Goal: Information Seeking & Learning: Learn about a topic

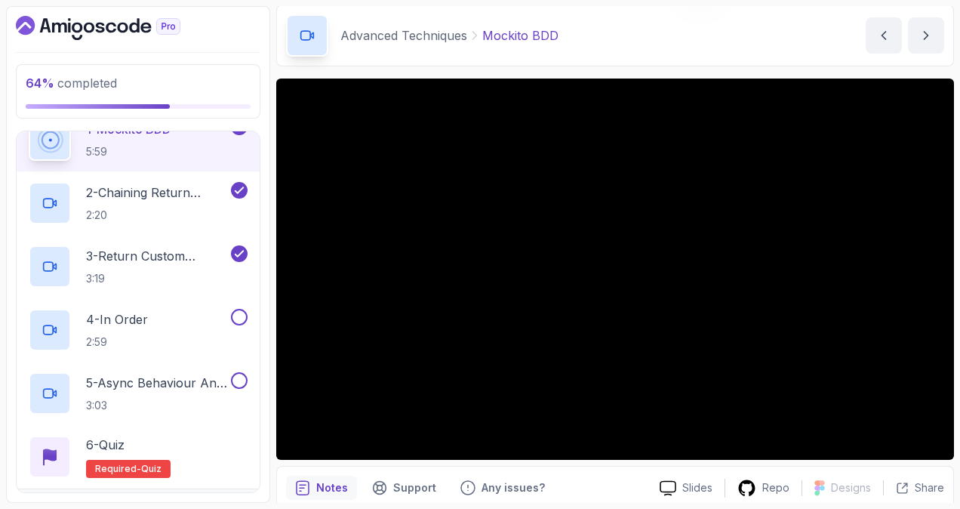
scroll to position [116, 0]
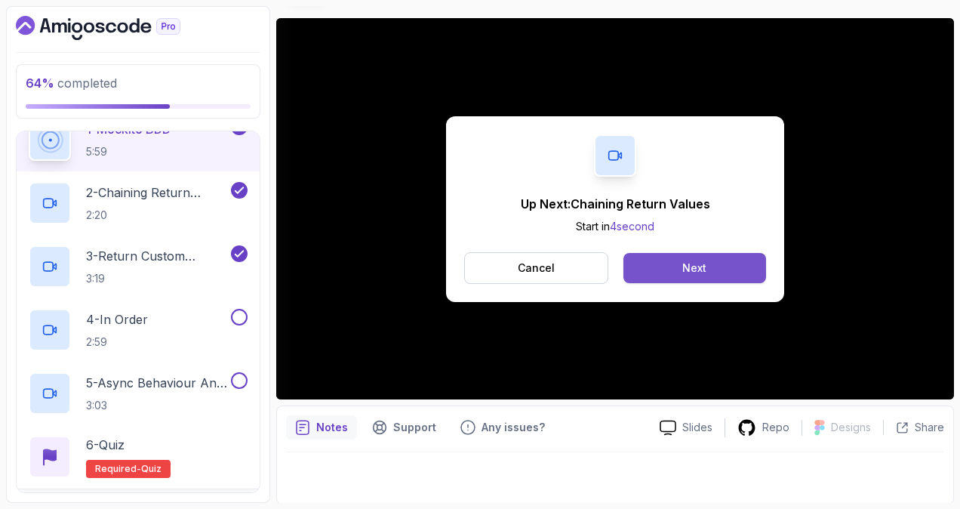
click at [674, 263] on button "Next" at bounding box center [694, 268] width 143 height 30
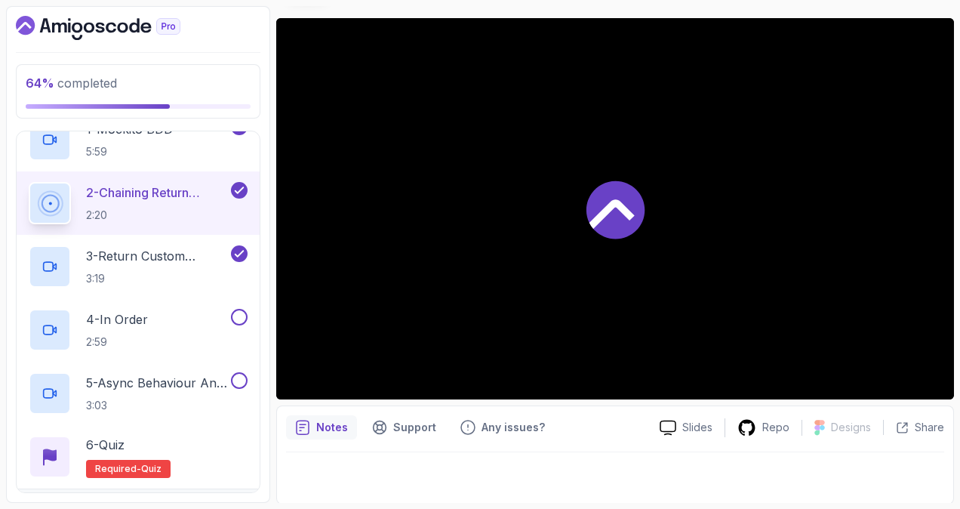
scroll to position [328, 0]
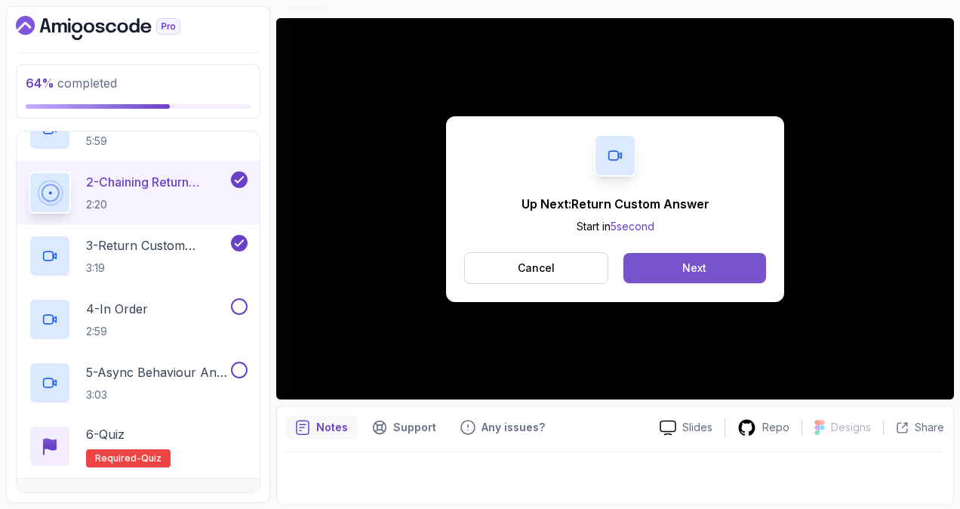
click at [699, 261] on div "Next" at bounding box center [694, 267] width 24 height 15
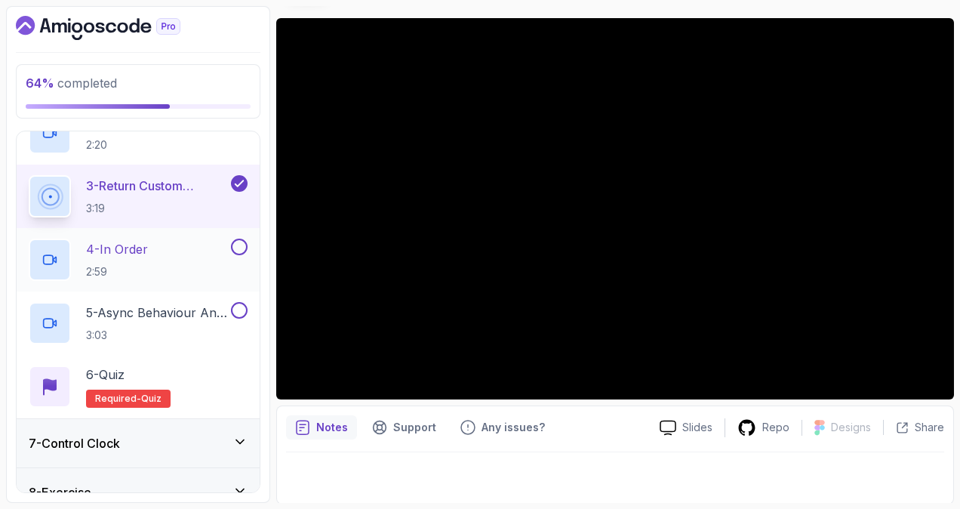
scroll to position [306, 0]
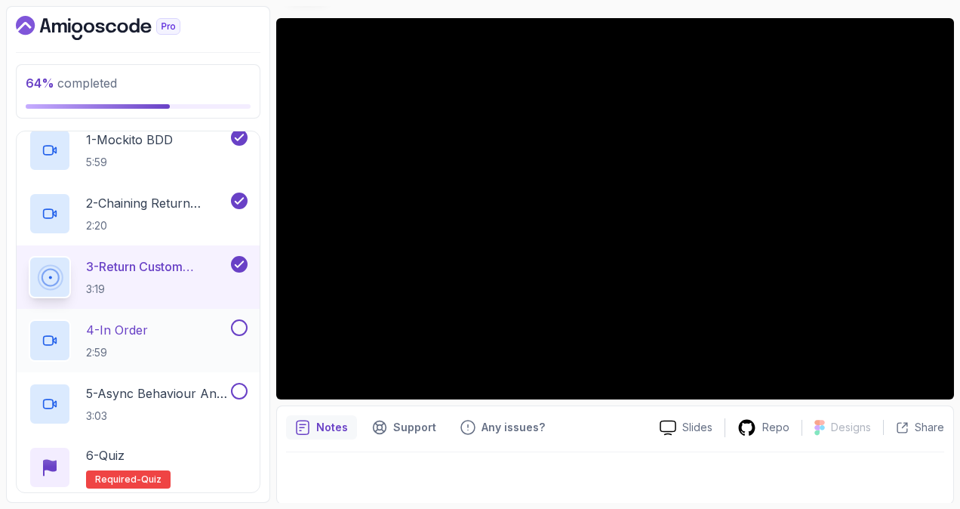
click at [203, 327] on div "4 - In Order 2:59" at bounding box center [128, 340] width 199 height 42
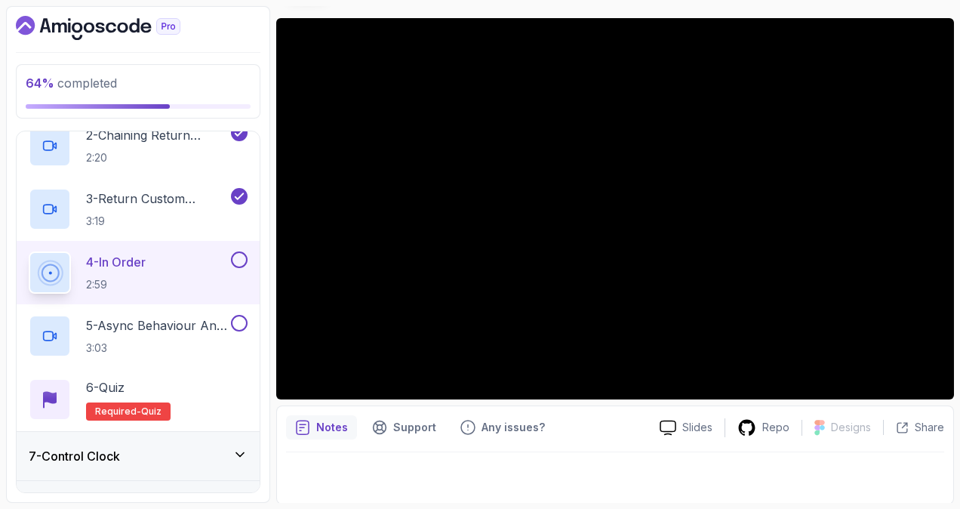
scroll to position [457, 0]
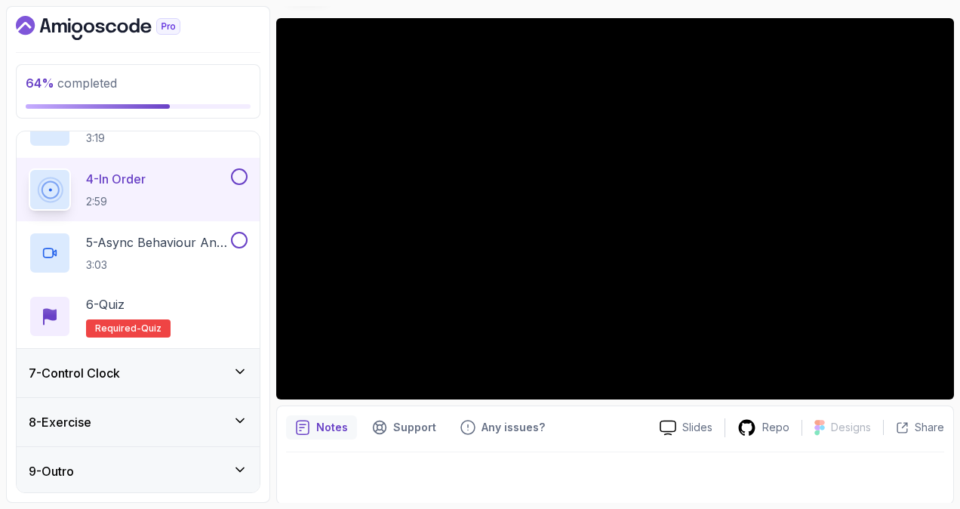
click at [229, 365] on div "7 - Control Clock" at bounding box center [138, 373] width 219 height 18
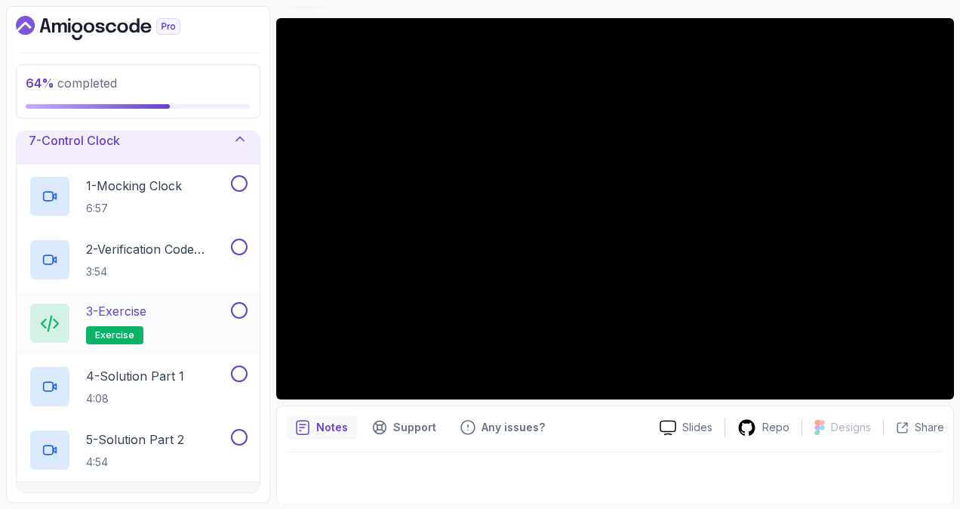
scroll to position [228, 0]
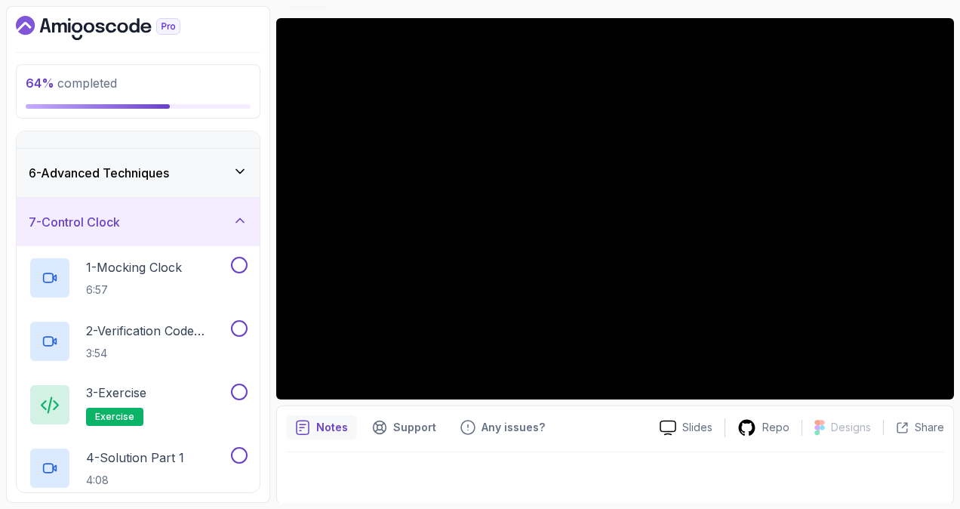
click at [228, 223] on div "7 - Control Clock" at bounding box center [138, 222] width 219 height 18
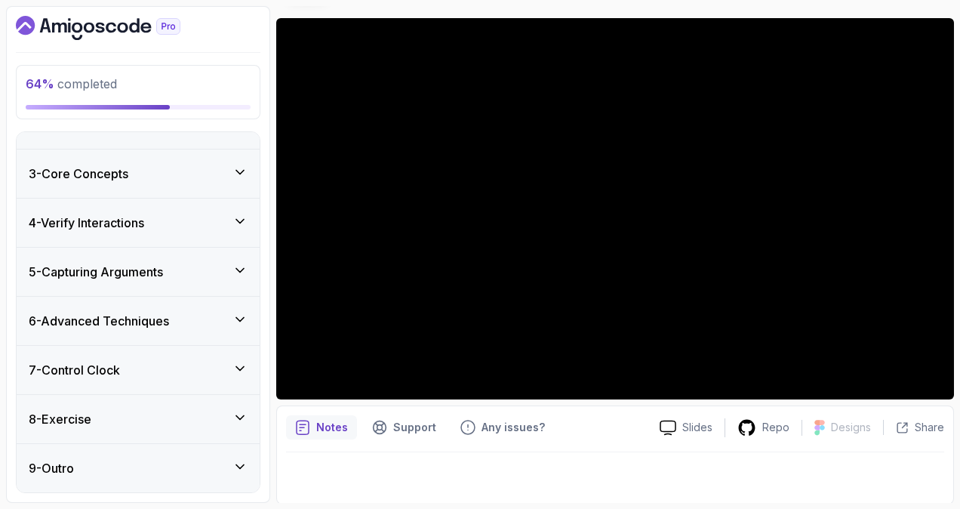
scroll to position [77, 0]
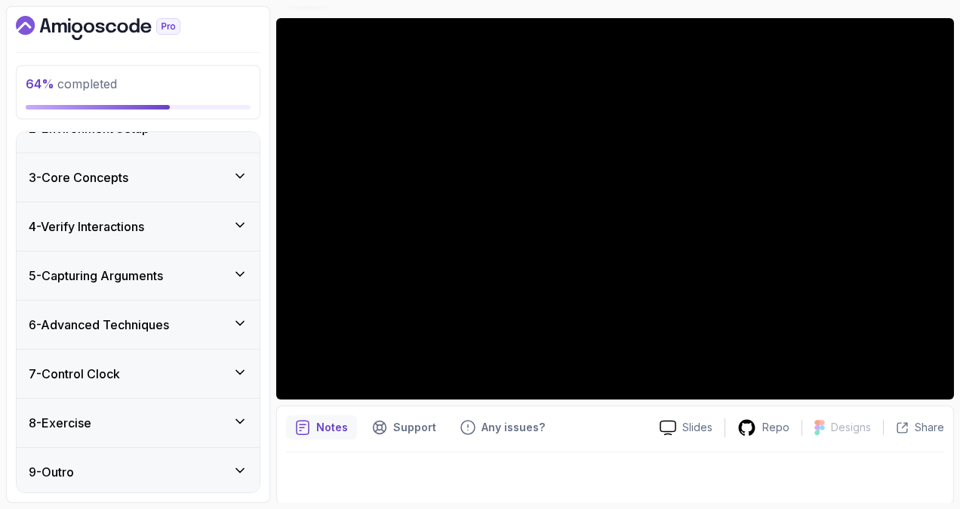
click at [631, 445] on div "Notes Support Any issues? Slides Repo Designs Design not available Share" at bounding box center [615, 454] width 678 height 99
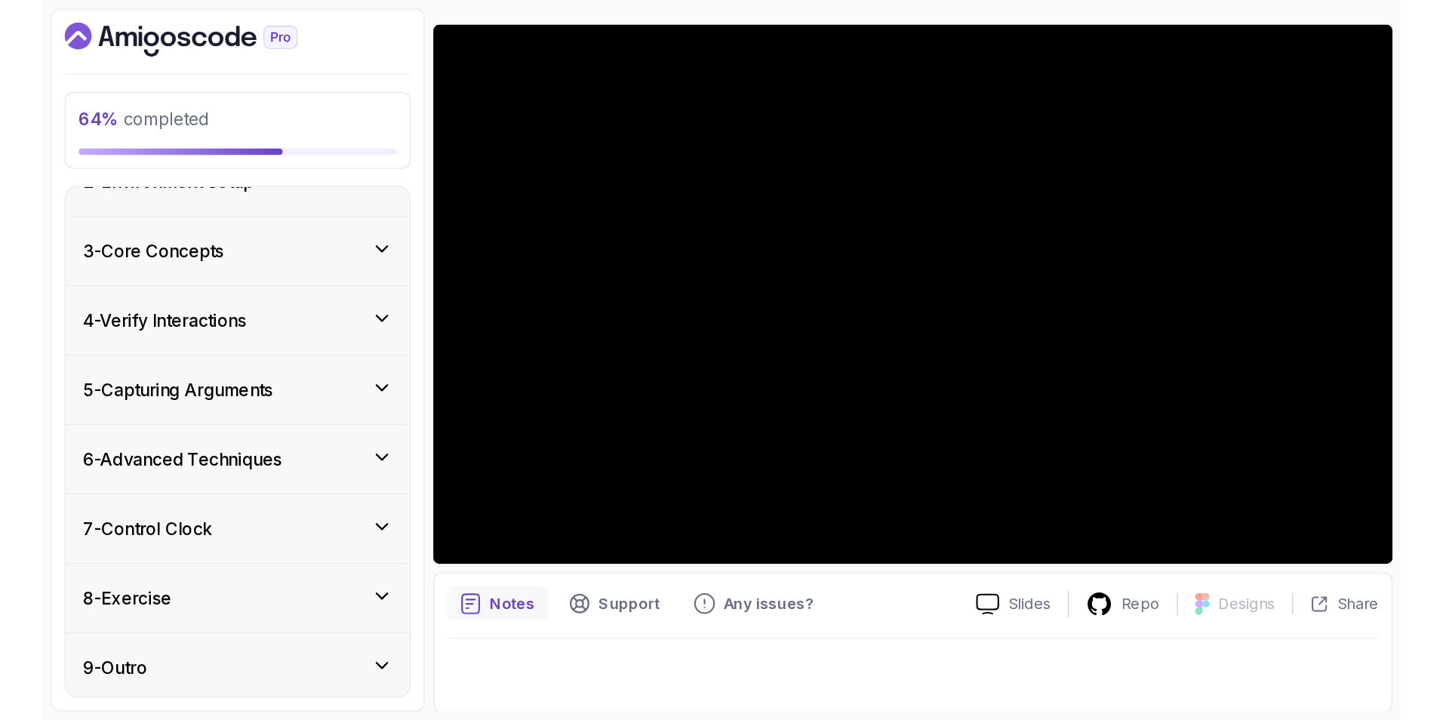
scroll to position [3, 0]
